Goal: Information Seeking & Learning: Learn about a topic

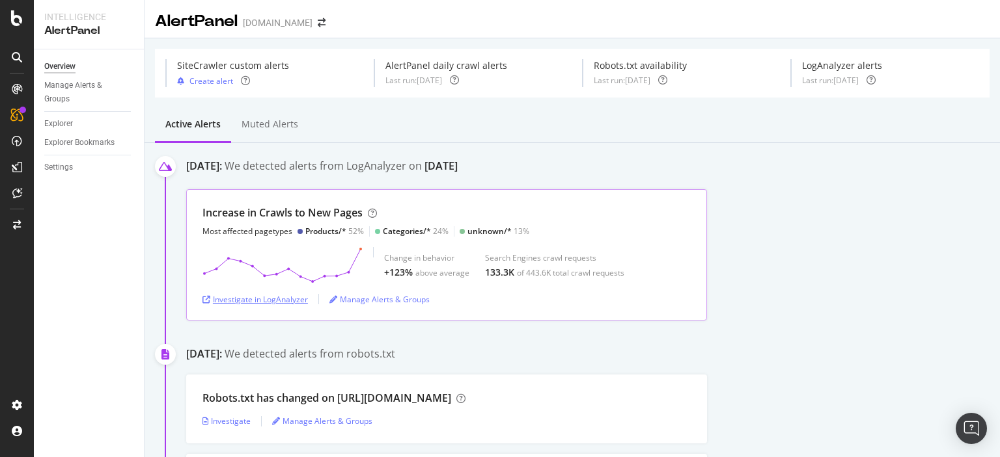
click at [271, 302] on div "Investigate in LogAnalyzer" at bounding box center [254, 299] width 105 height 11
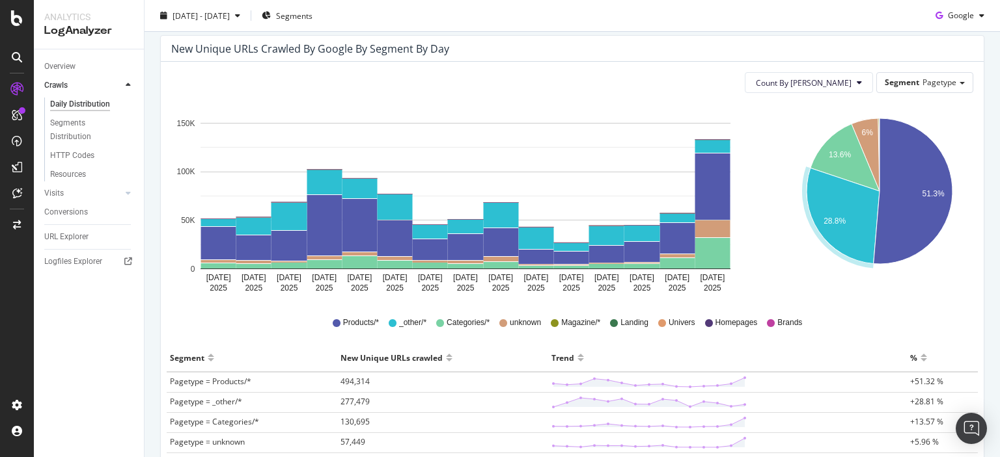
scroll to position [130, 0]
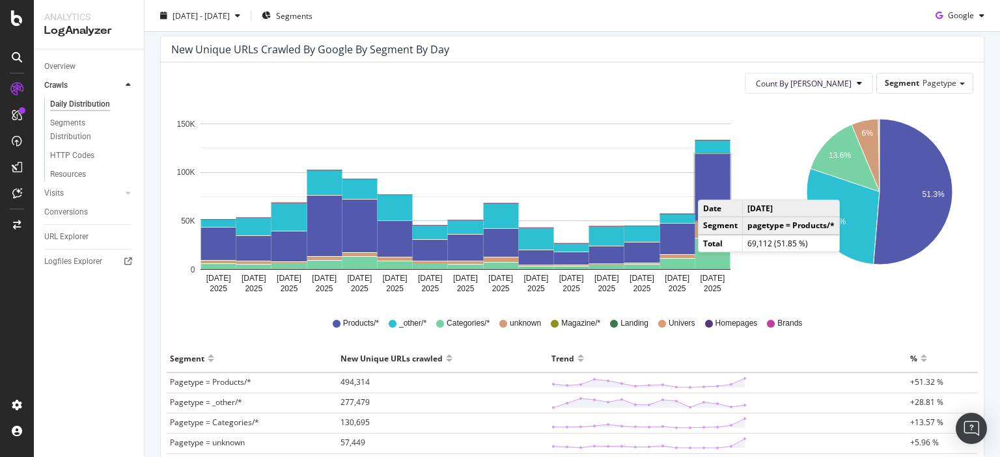
click at [711, 187] on rect "A chart." at bounding box center [712, 187] width 35 height 66
